Goal: Check status

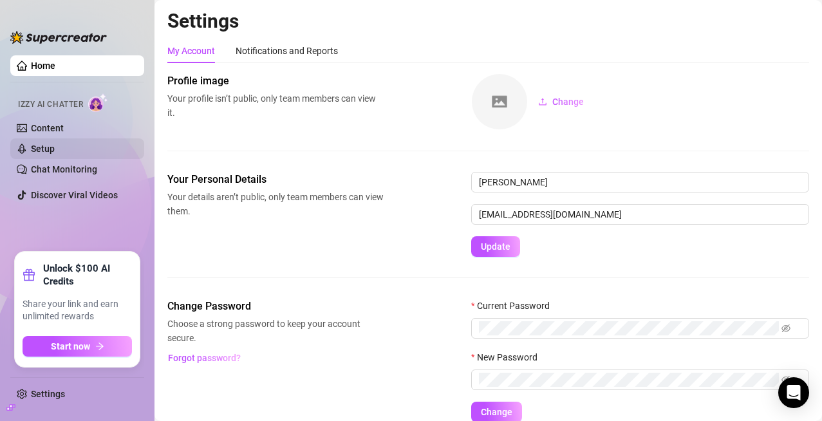
scroll to position [57, 0]
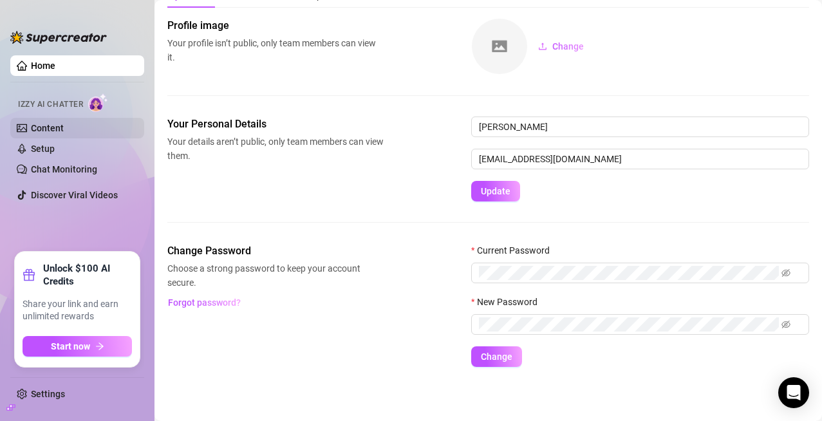
click at [64, 123] on link "Content" at bounding box center [47, 128] width 33 height 10
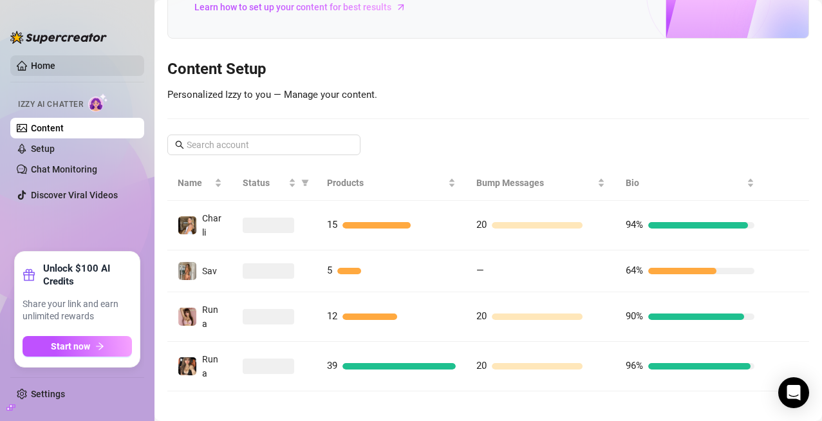
scroll to position [113, 0]
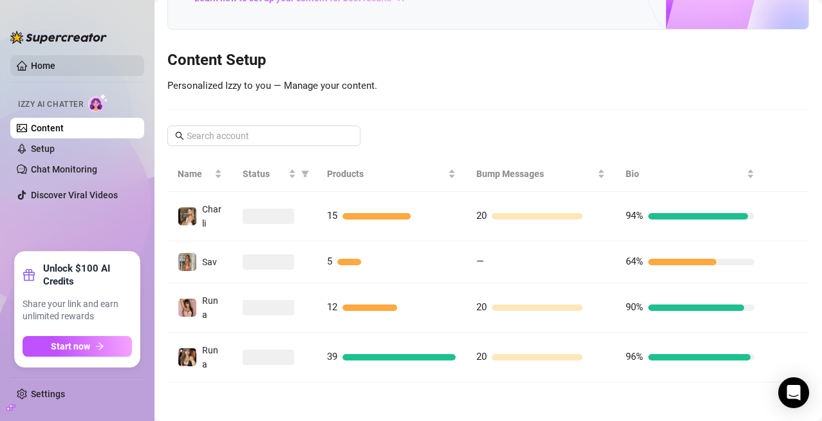
click at [55, 71] on link "Home" at bounding box center [43, 65] width 24 height 10
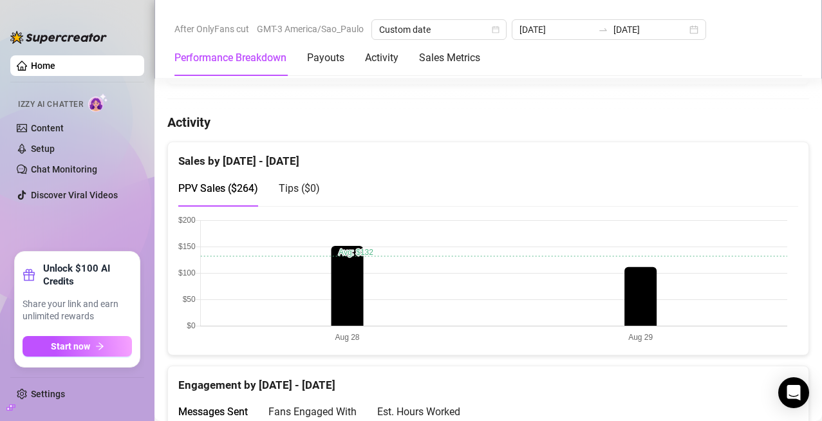
scroll to position [708, 0]
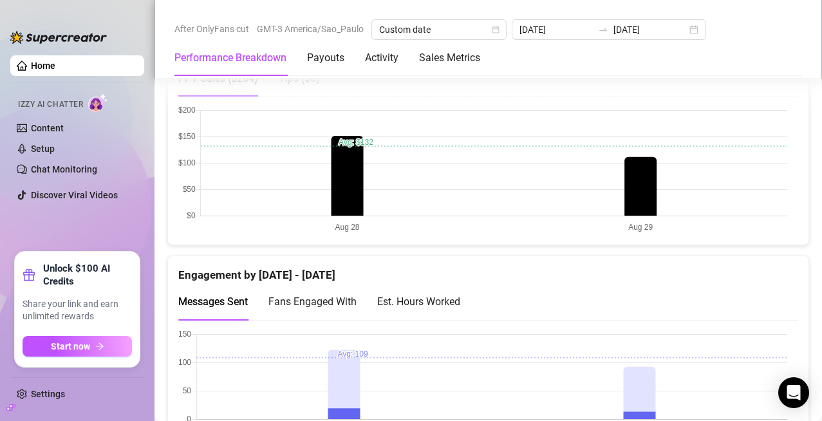
click at [306, 307] on span "Fans Engaged With" at bounding box center [312, 301] width 88 height 12
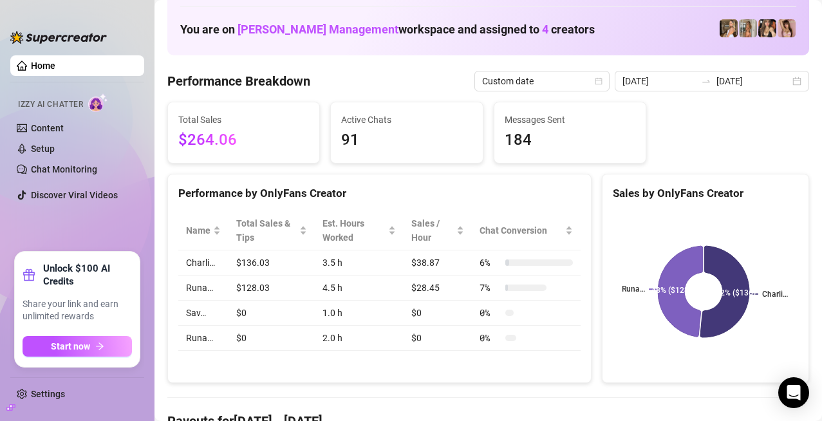
scroll to position [0, 0]
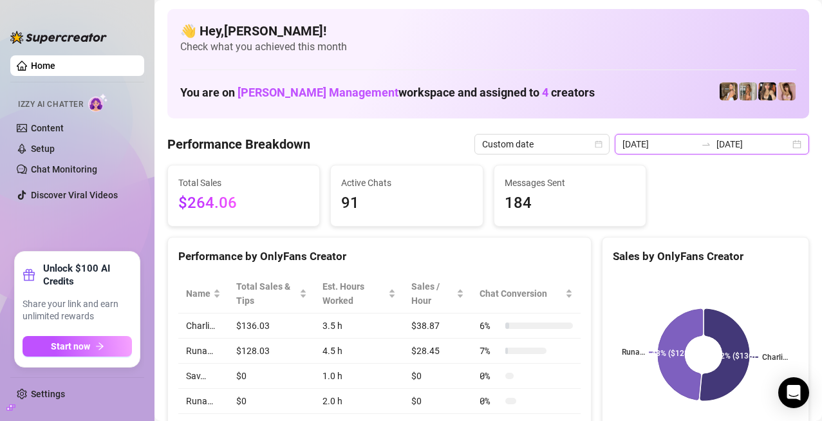
click at [730, 146] on input "[DATE]" at bounding box center [752, 144] width 73 height 14
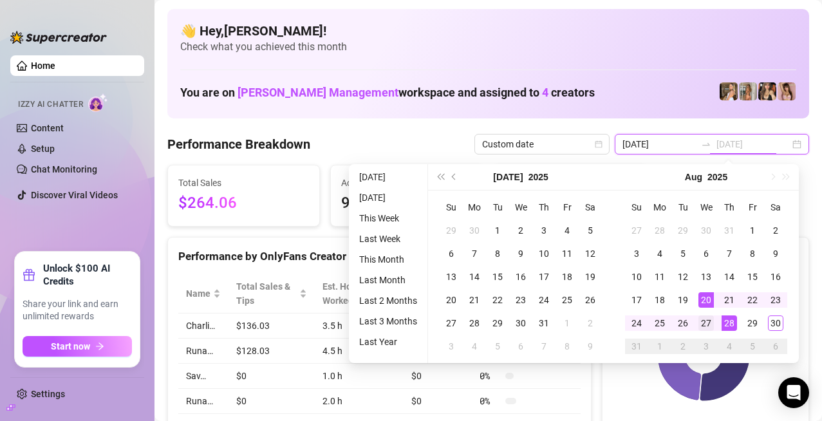
type input "[DATE]"
click at [710, 326] on div "27" at bounding box center [705, 322] width 15 height 15
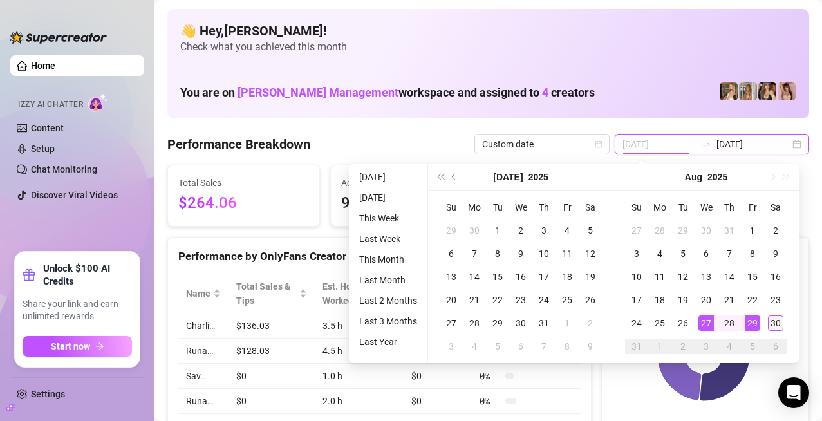
type input "[DATE]"
click at [773, 329] on div "30" at bounding box center [774, 322] width 15 height 15
type input "[DATE]"
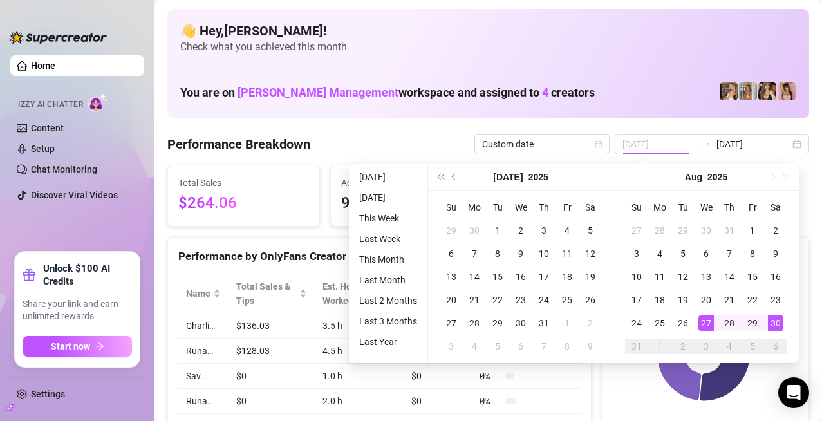
type input "[DATE]"
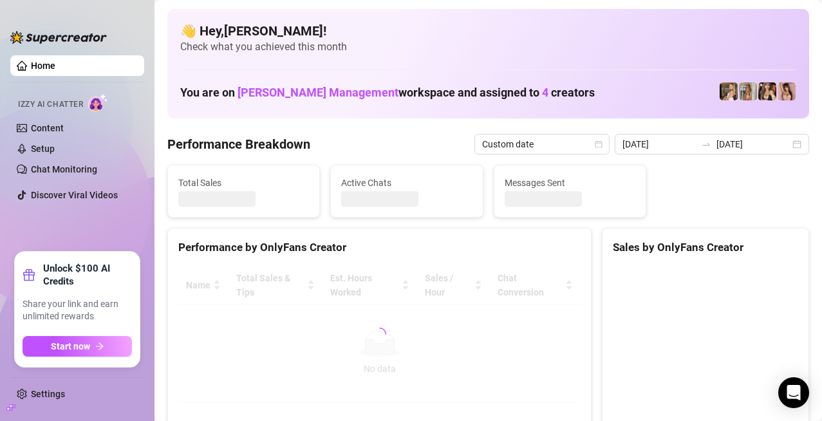
click at [394, 149] on div "Performance Breakdown Custom date [DATE] [DATE]" at bounding box center [487, 144] width 641 height 21
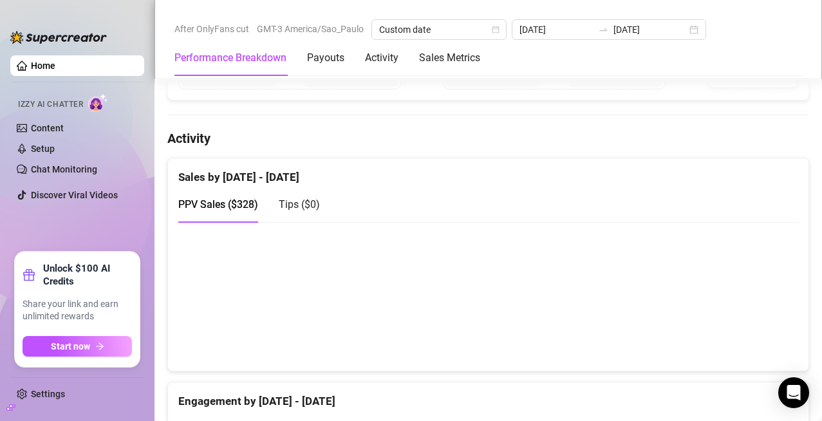
scroll to position [643, 0]
